Goal: Navigation & Orientation: Find specific page/section

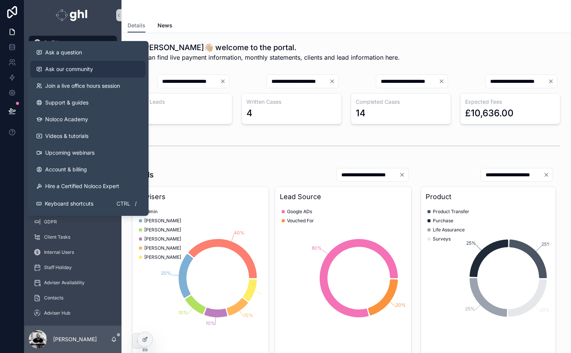
click at [77, 68] on span "Ask our community" at bounding box center [69, 69] width 48 height 8
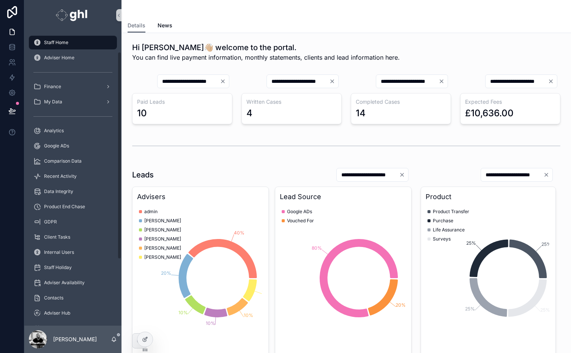
click at [119, 301] on div "Staff Home Adviser Home Finance My Data Analytics Google ADs Comparison Data Re…" at bounding box center [72, 237] width 97 height 405
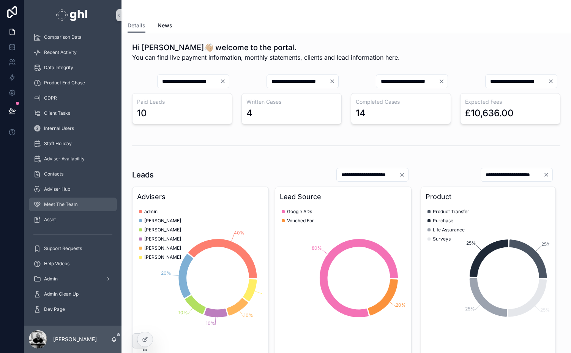
click at [61, 200] on div "Meet The Team" at bounding box center [72, 204] width 79 height 12
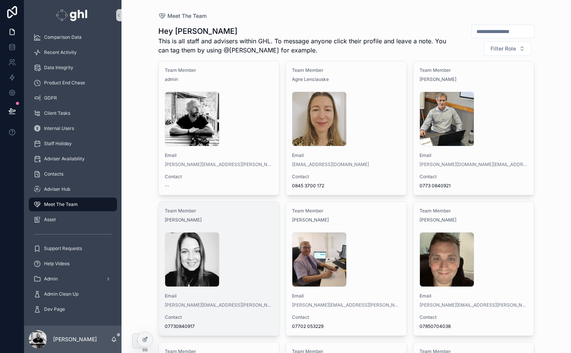
click at [224, 242] on div "[PERSON_NAME] .png" at bounding box center [219, 259] width 109 height 55
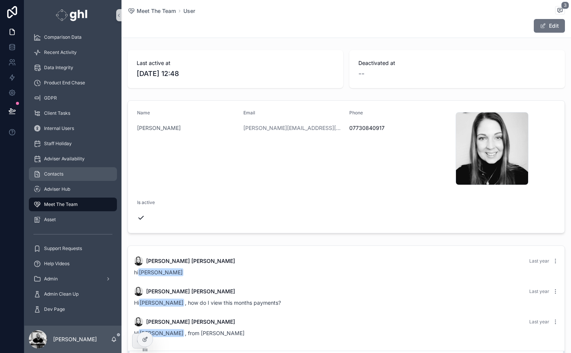
click at [54, 174] on span "Contacts" at bounding box center [53, 174] width 19 height 6
